Goal: Use online tool/utility: Utilize a website feature to perform a specific function

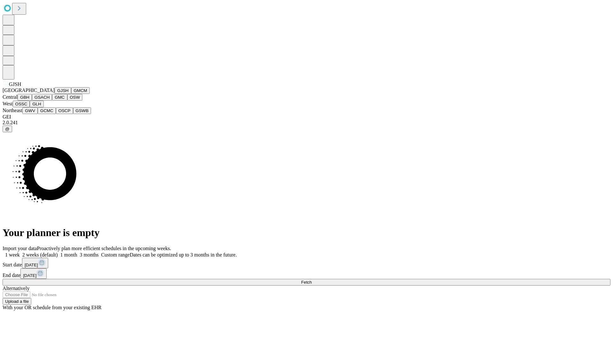
click at [55, 94] on button "GJSH" at bounding box center [63, 90] width 17 height 7
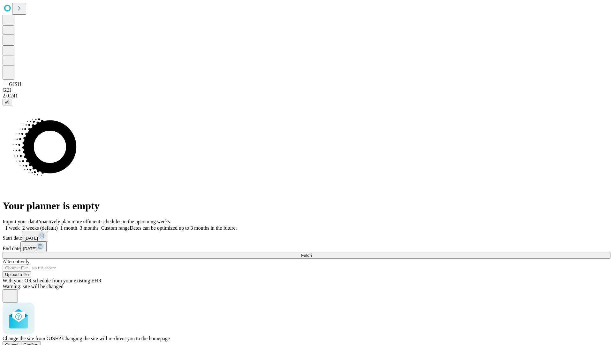
click at [39, 342] on span "Confirm" at bounding box center [31, 344] width 15 height 5
click at [58, 225] on label "2 weeks (default)" at bounding box center [39, 227] width 38 height 5
click at [312, 253] on span "Fetch" at bounding box center [306, 255] width 11 height 5
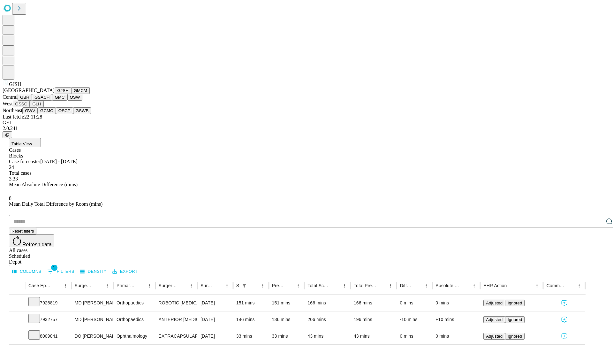
click at [71, 94] on button "GMCM" at bounding box center [80, 90] width 19 height 7
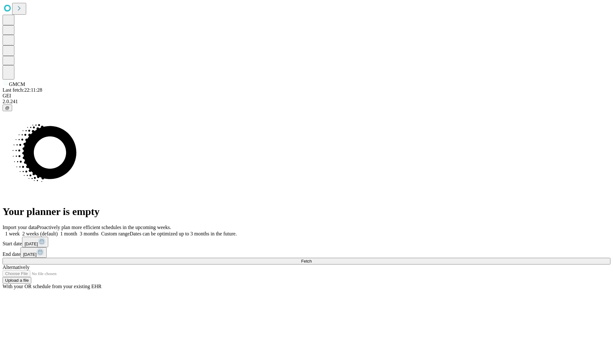
click at [58, 231] on label "2 weeks (default)" at bounding box center [39, 233] width 38 height 5
click at [312, 259] on span "Fetch" at bounding box center [306, 261] width 11 height 5
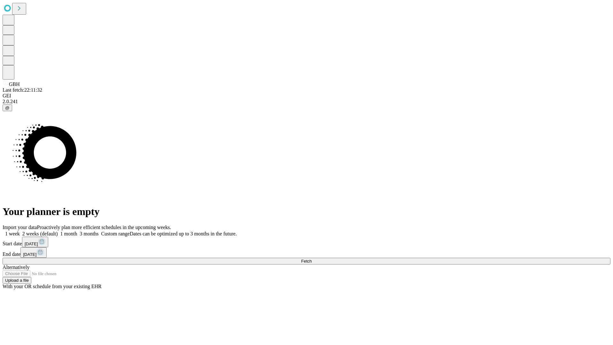
click at [312, 259] on span "Fetch" at bounding box center [306, 261] width 11 height 5
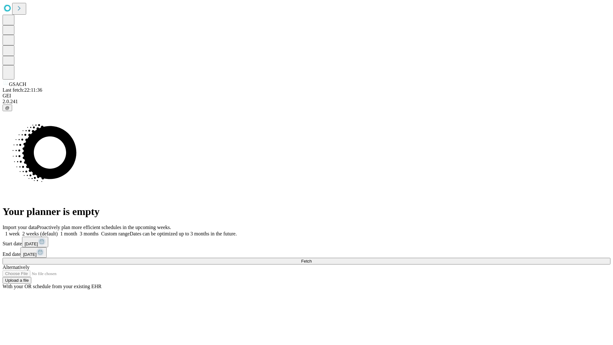
click at [58, 231] on label "2 weeks (default)" at bounding box center [39, 233] width 38 height 5
click at [312, 259] on span "Fetch" at bounding box center [306, 261] width 11 height 5
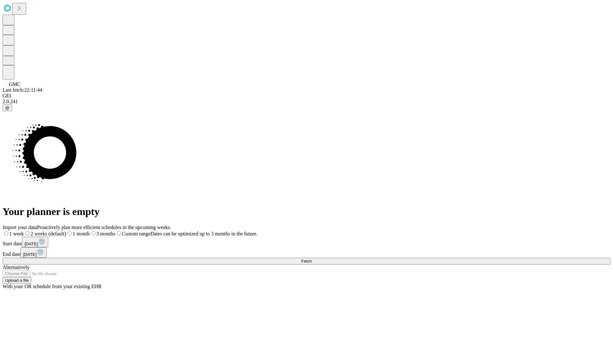
click at [66, 231] on label "2 weeks (default)" at bounding box center [45, 233] width 42 height 5
click at [312, 259] on span "Fetch" at bounding box center [306, 261] width 11 height 5
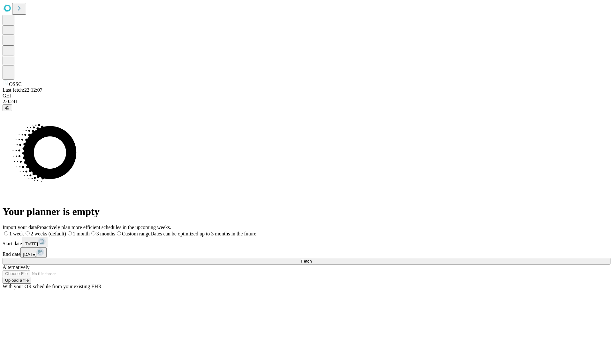
click at [66, 231] on label "2 weeks (default)" at bounding box center [45, 233] width 42 height 5
click at [312, 259] on span "Fetch" at bounding box center [306, 261] width 11 height 5
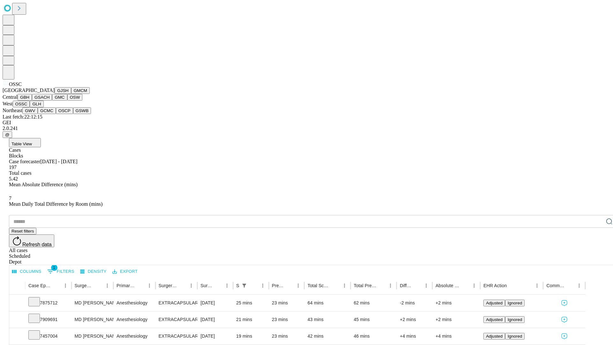
click at [43, 107] on button "GLH" at bounding box center [37, 104] width 14 height 7
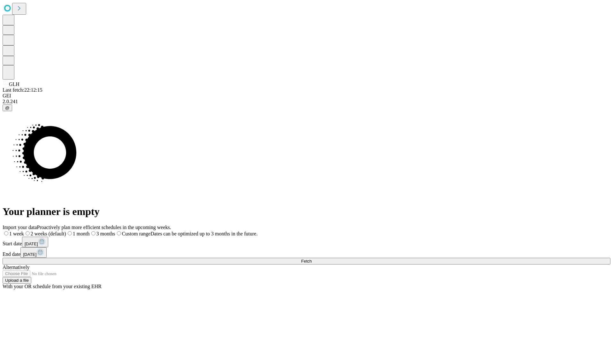
click at [66, 231] on label "2 weeks (default)" at bounding box center [45, 233] width 42 height 5
click at [312, 259] on span "Fetch" at bounding box center [306, 261] width 11 height 5
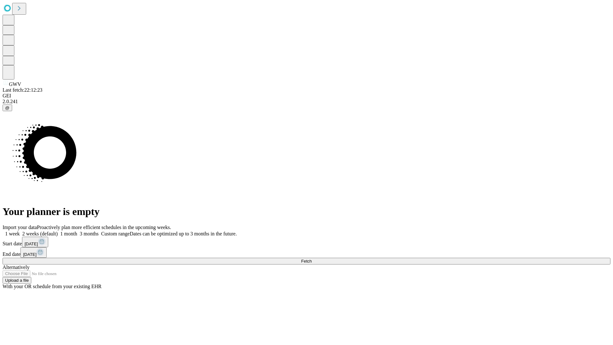
click at [58, 231] on label "2 weeks (default)" at bounding box center [39, 233] width 38 height 5
click at [312, 259] on span "Fetch" at bounding box center [306, 261] width 11 height 5
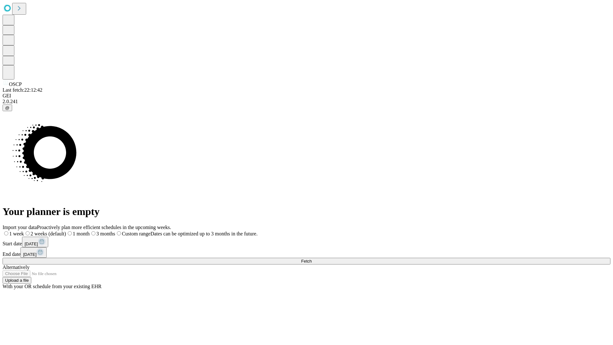
click at [66, 231] on label "2 weeks (default)" at bounding box center [45, 233] width 42 height 5
click at [312, 259] on span "Fetch" at bounding box center [306, 261] width 11 height 5
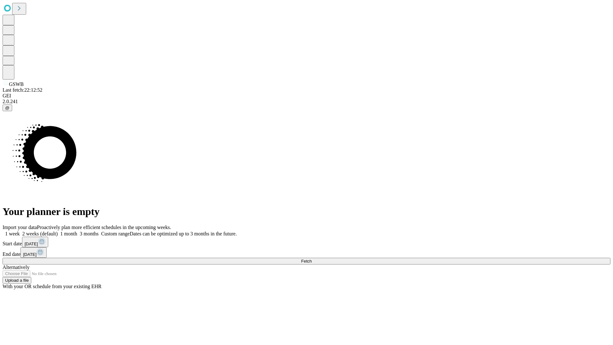
click at [58, 231] on label "2 weeks (default)" at bounding box center [39, 233] width 38 height 5
click at [312, 259] on span "Fetch" at bounding box center [306, 261] width 11 height 5
